Goal: Task Accomplishment & Management: Manage account settings

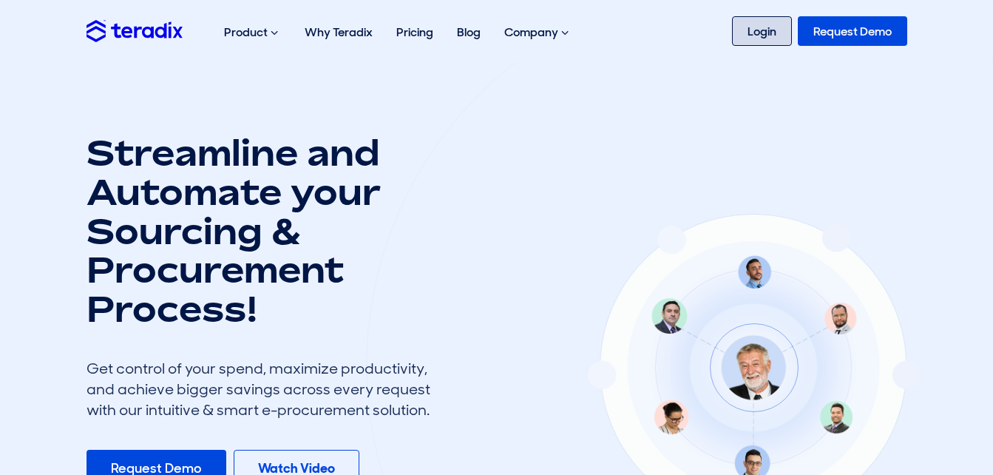
click at [759, 27] on link "Login" at bounding box center [762, 31] width 60 height 30
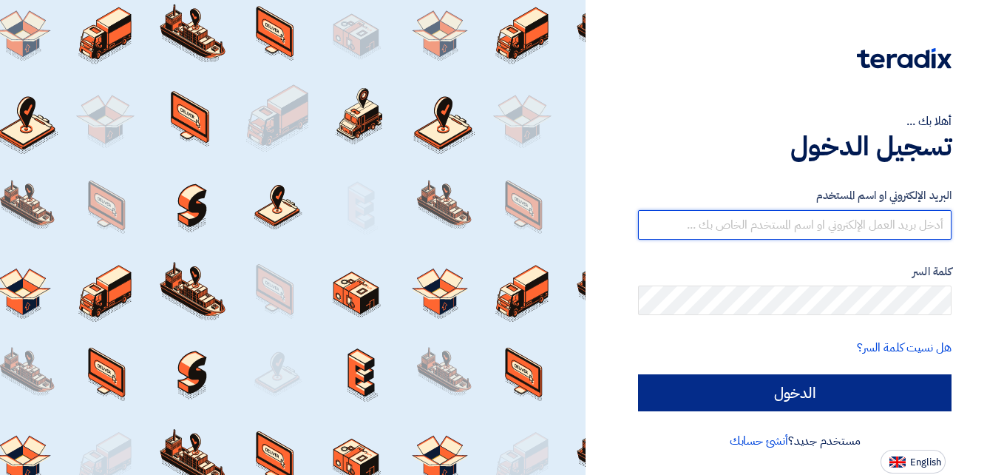
type input "el7amd.company@gmail.com"
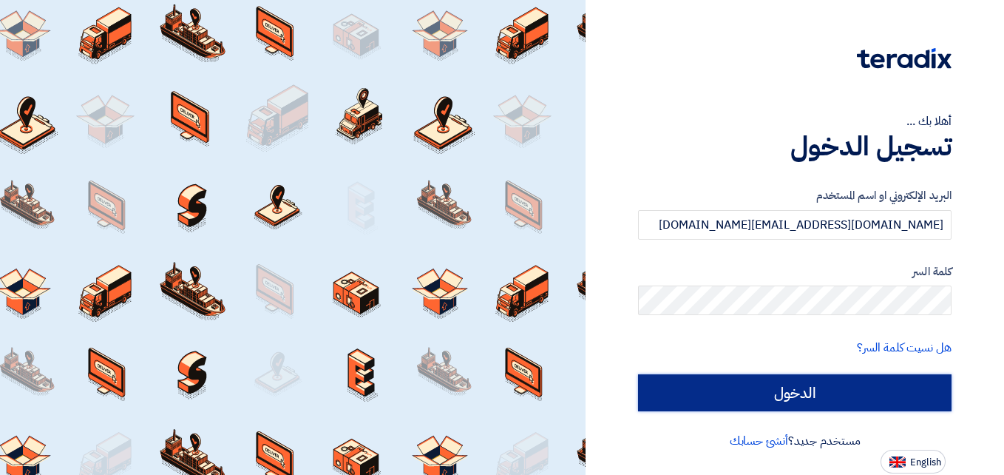
click at [792, 387] on input "الدخول" at bounding box center [794, 392] width 313 height 37
